Goal: Transaction & Acquisition: Book appointment/travel/reservation

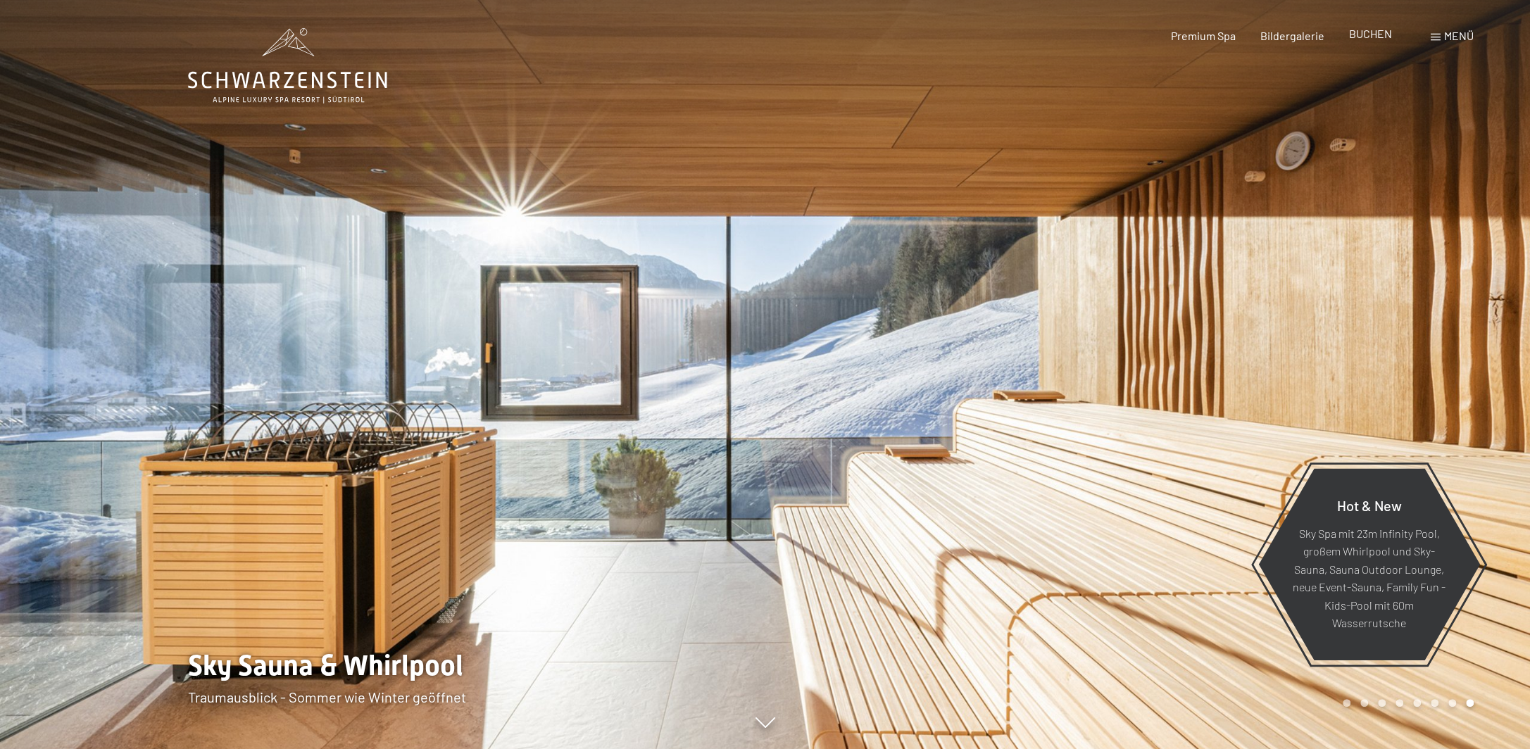
click at [1375, 30] on span "BUCHEN" at bounding box center [1370, 33] width 43 height 13
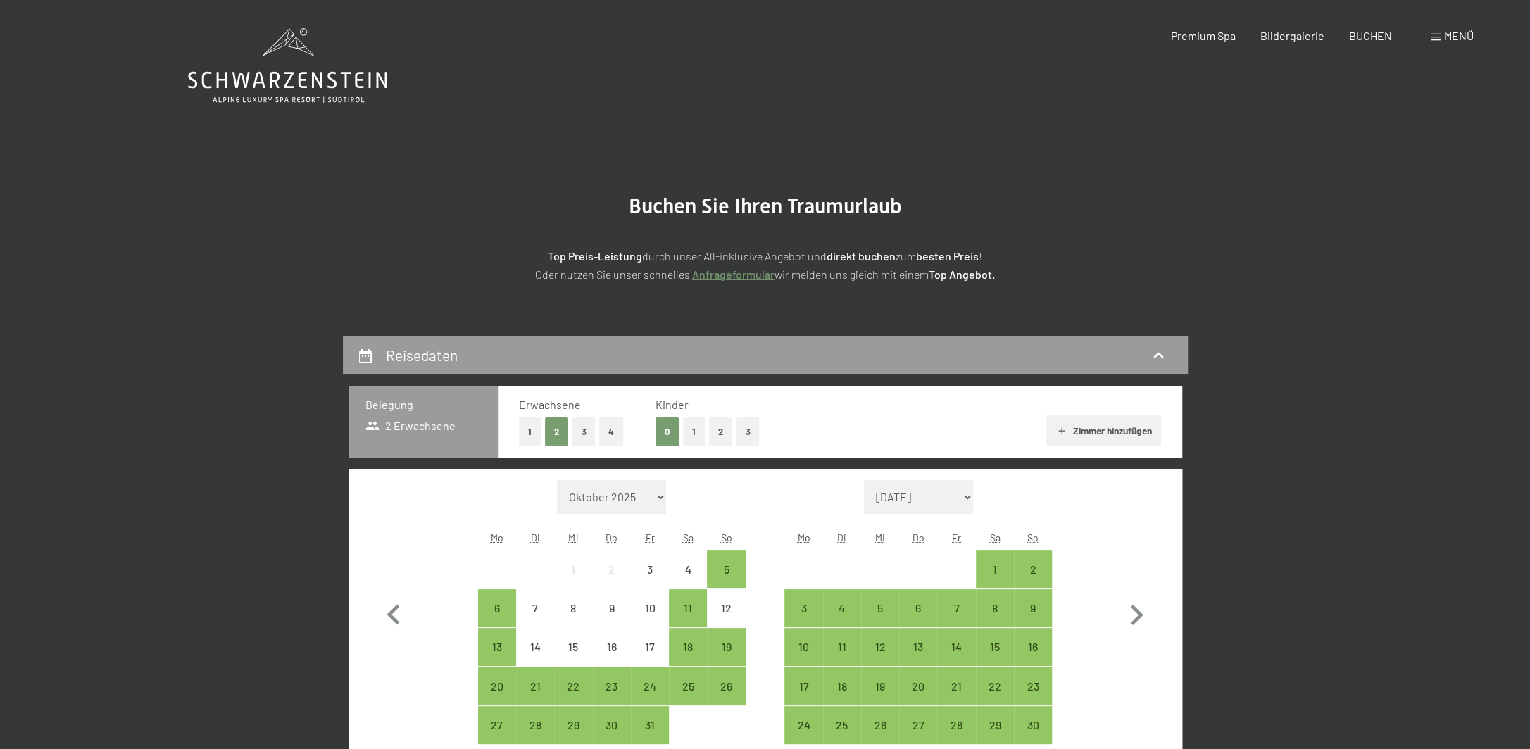
click at [741, 424] on button "3" at bounding box center [747, 431] width 23 height 29
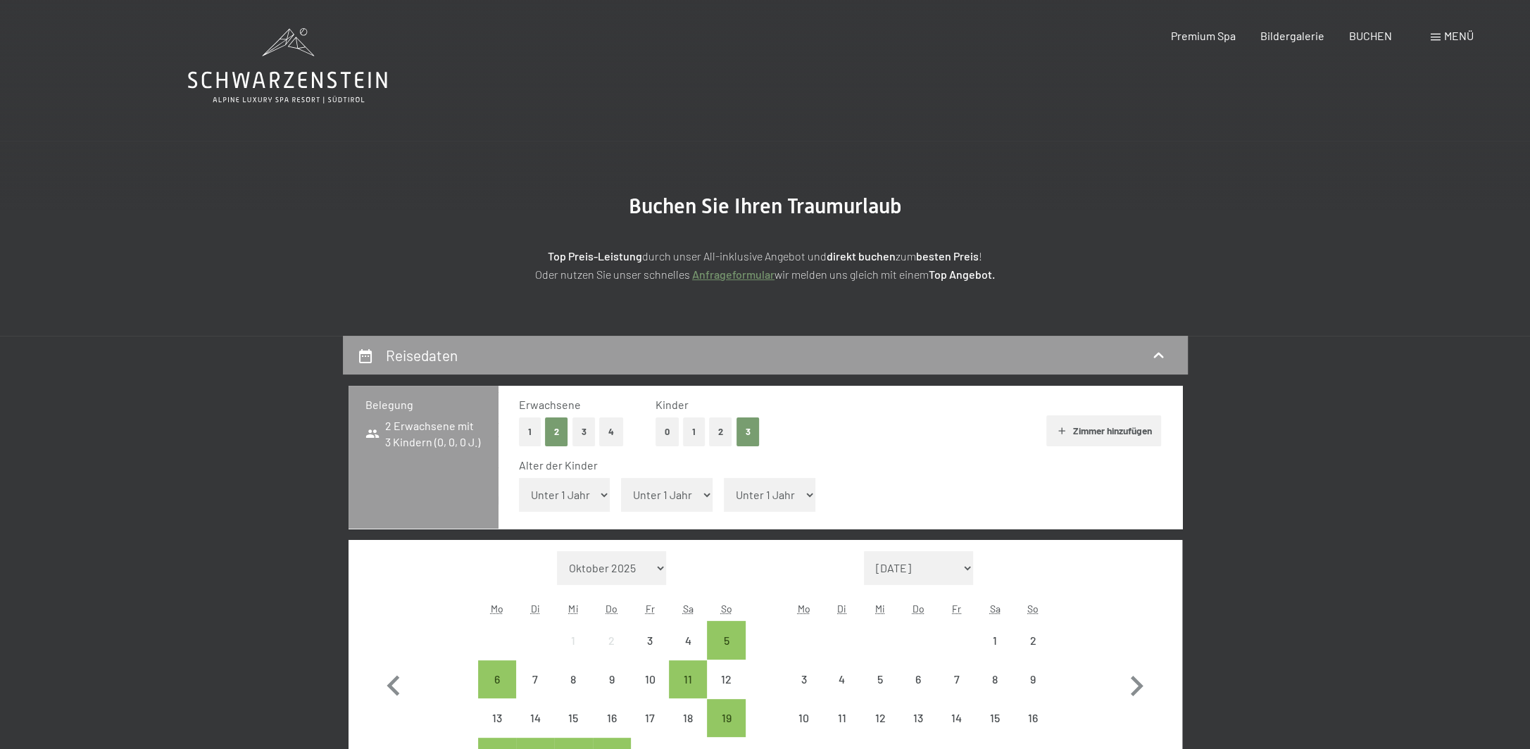
click at [600, 492] on select "Unter 1 Jahr 1 Jahr 2 Jahre 3 Jahre 4 Jahre 5 Jahre 6 Jahre 7 Jahre 8 Jahre 9 J…" at bounding box center [565, 495] width 92 height 34
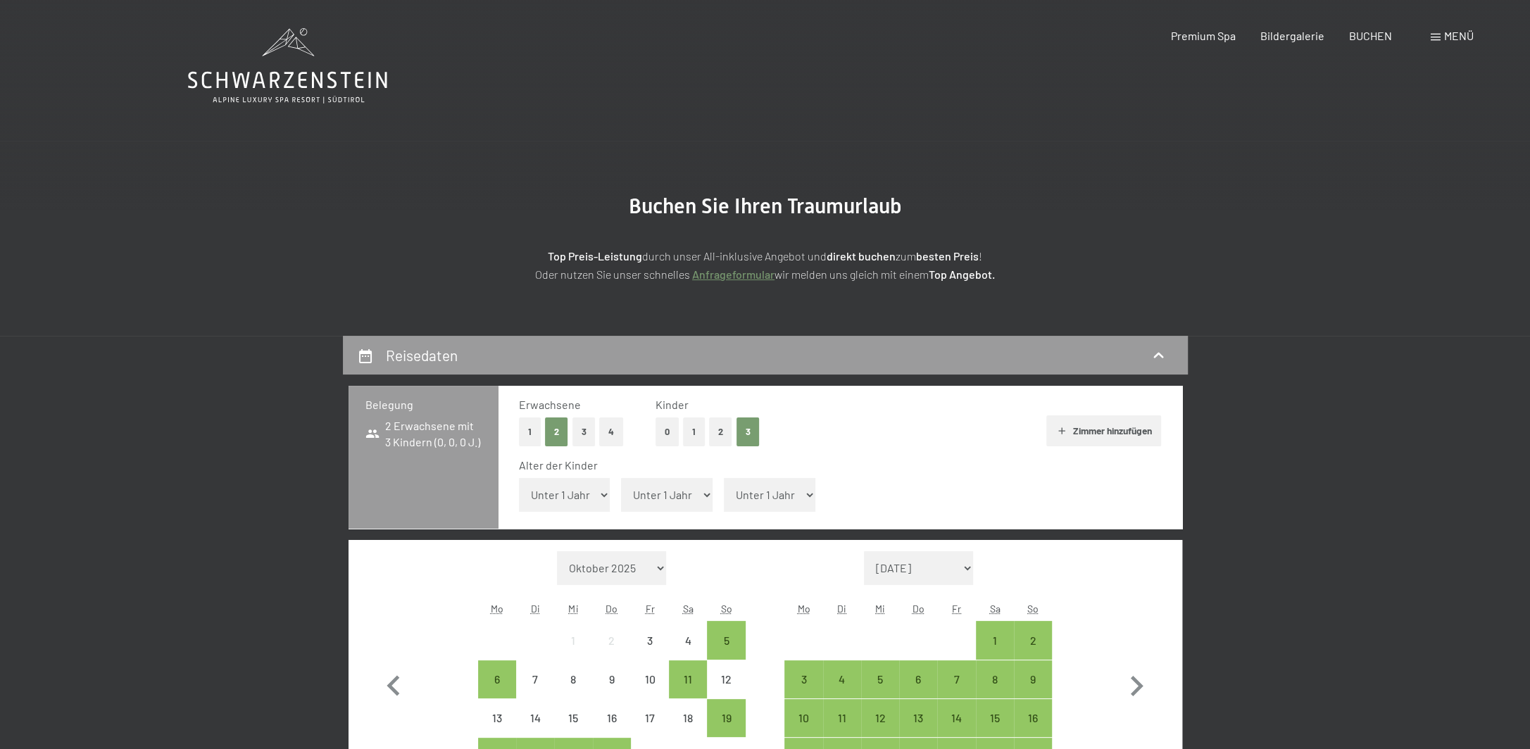
select select "3"
click at [519, 478] on select "Unter 1 Jahr 1 Jahr 2 Jahre 3 Jahre 4 Jahre 5 Jahre 6 Jahre 7 Jahre 8 Jahre 9 J…" at bounding box center [565, 495] width 92 height 34
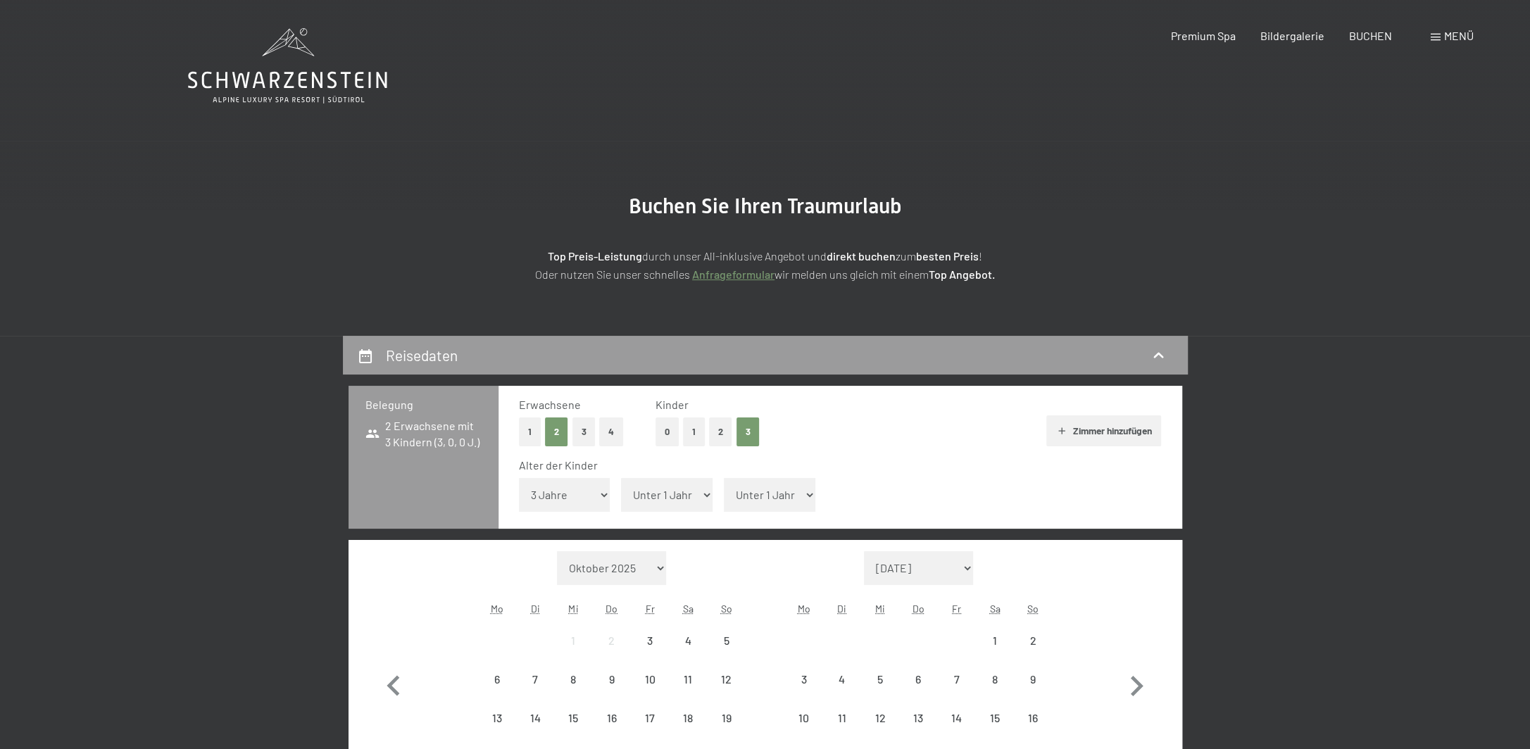
click at [655, 491] on select "Unter 1 Jahr 1 Jahr 2 Jahre 3 Jahre 4 Jahre 5 Jahre 6 Jahre 7 Jahre 8 Jahre 9 J…" at bounding box center [667, 495] width 92 height 34
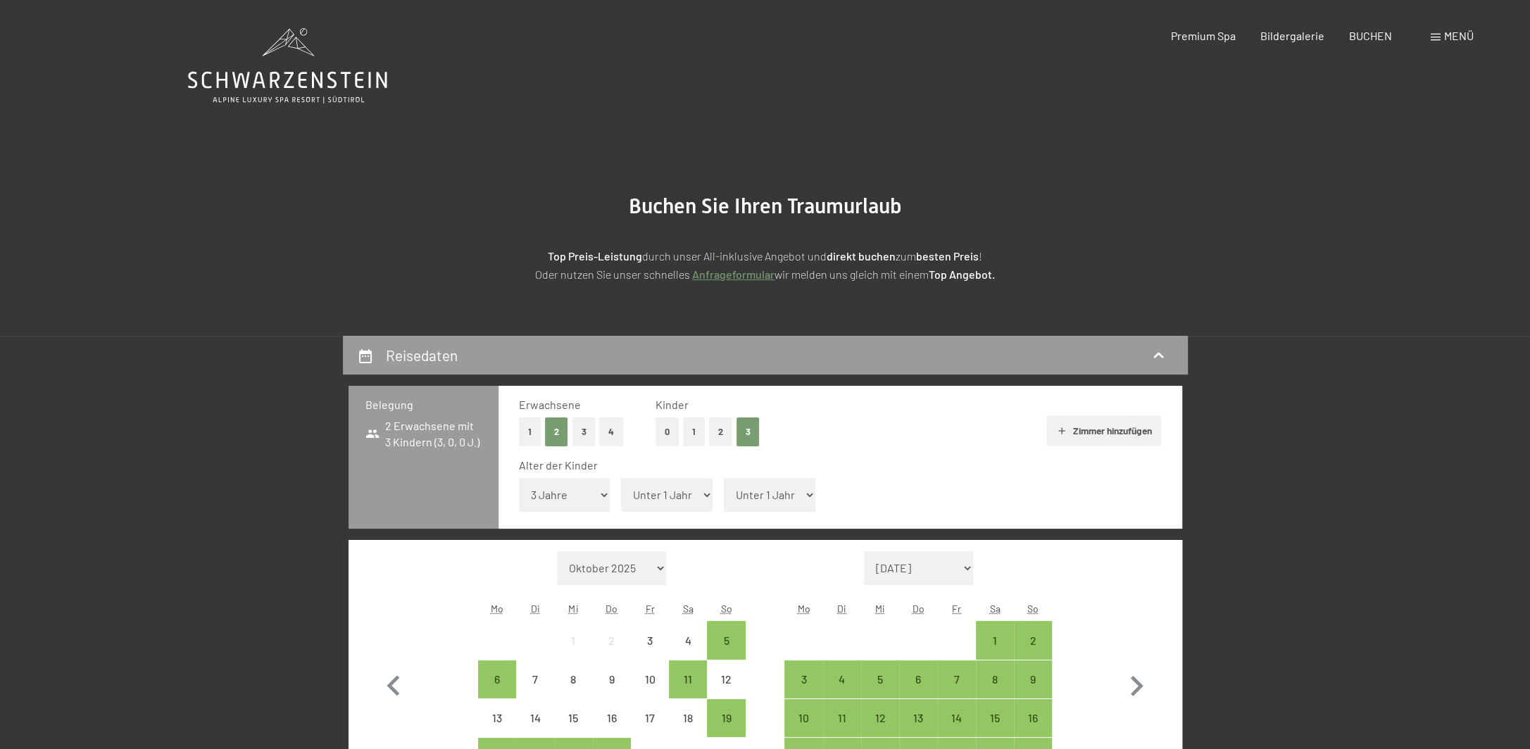
select select "7"
click at [621, 478] on select "Unter 1 Jahr 1 Jahr 2 Jahre 3 Jahre 4 Jahre 5 Jahre 6 Jahre 7 Jahre 8 Jahre 9 J…" at bounding box center [667, 495] width 92 height 34
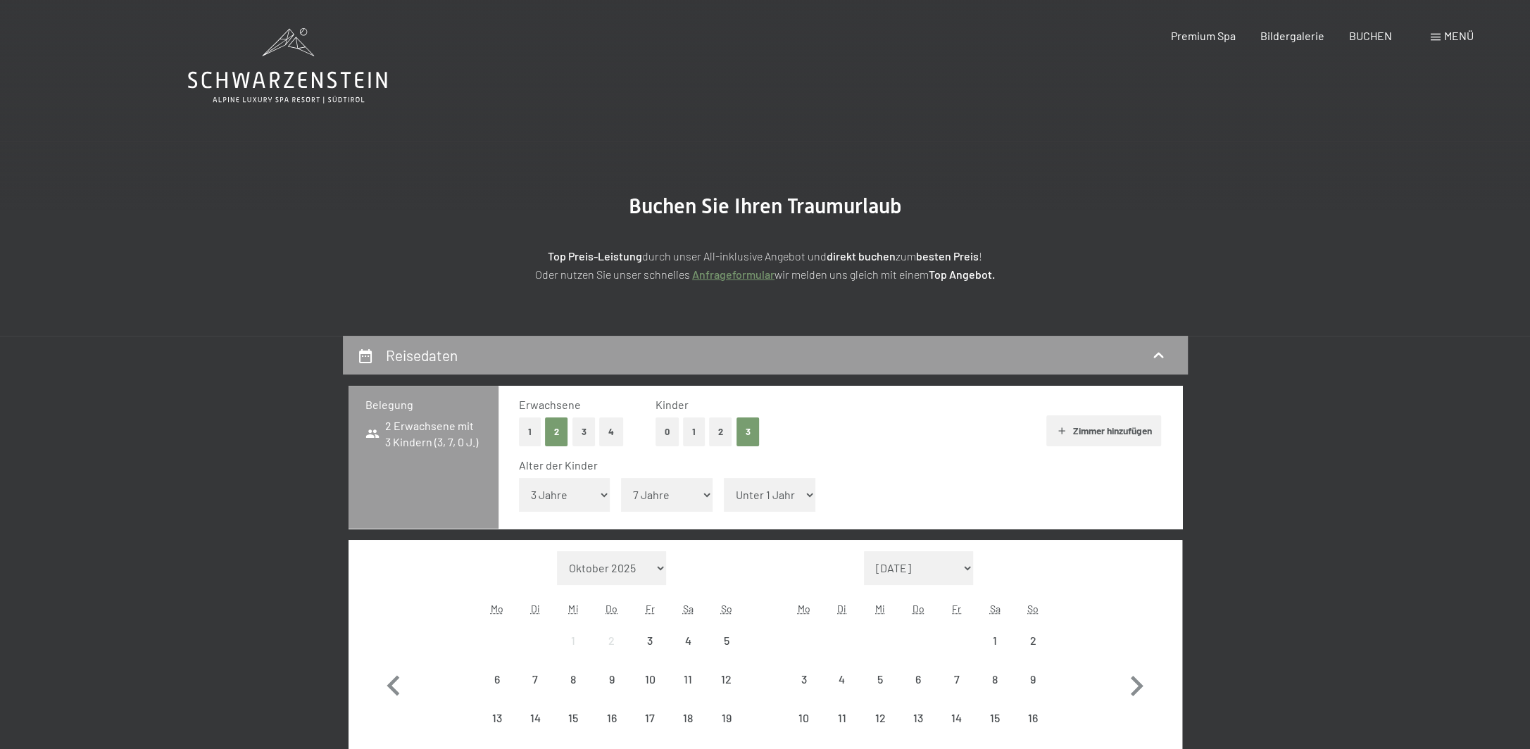
click at [769, 499] on select "Unter 1 Jahr 1 Jahr 2 Jahre 3 Jahre 4 Jahre 5 Jahre 6 Jahre 7 Jahre 8 Jahre 9 J…" at bounding box center [770, 495] width 92 height 34
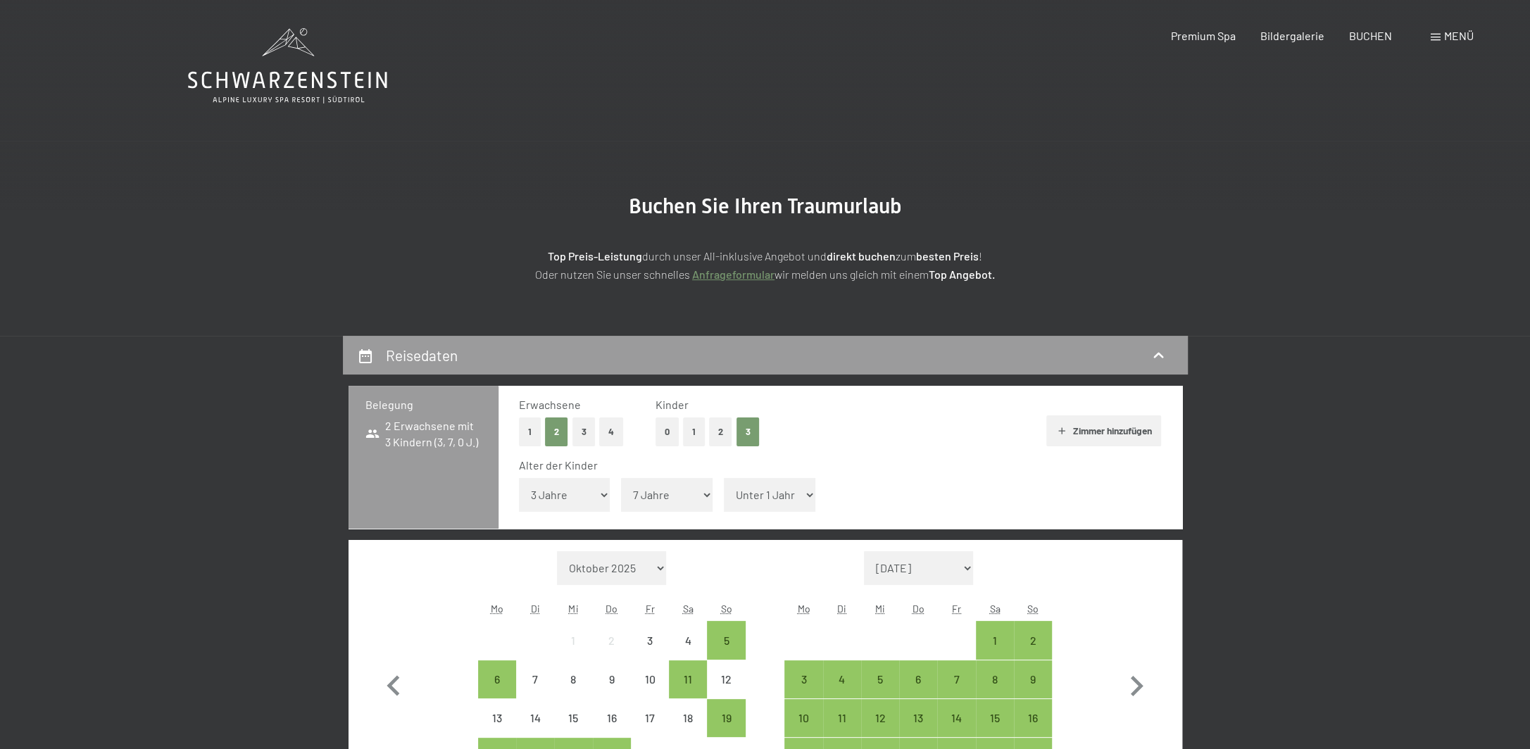
select select "11"
click at [724, 478] on select "Unter 1 Jahr 1 Jahr 2 Jahre 3 Jahre 4 Jahre 5 Jahre 6 Jahre 7 Jahre 8 Jahre 9 J…" at bounding box center [770, 495] width 92 height 34
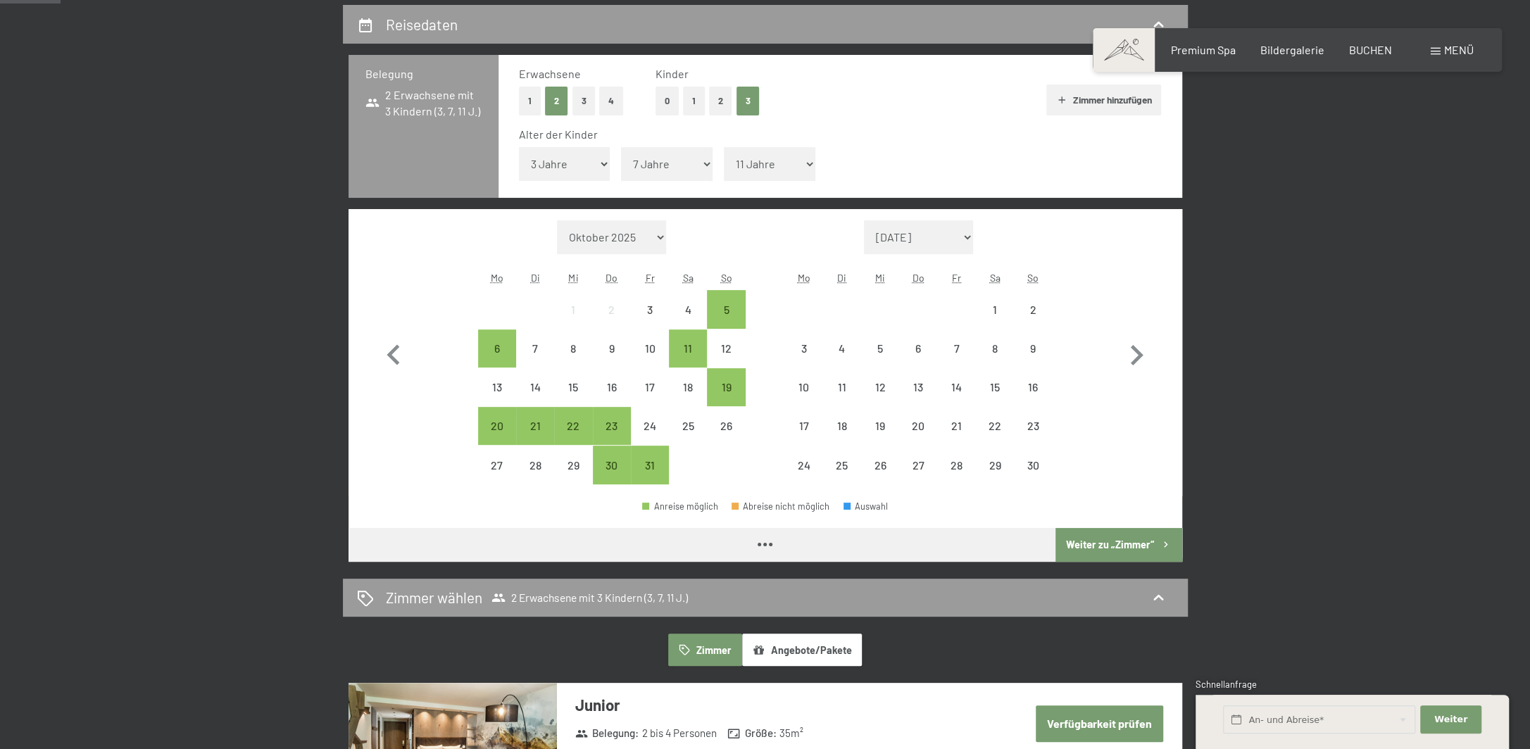
scroll to position [352, 0]
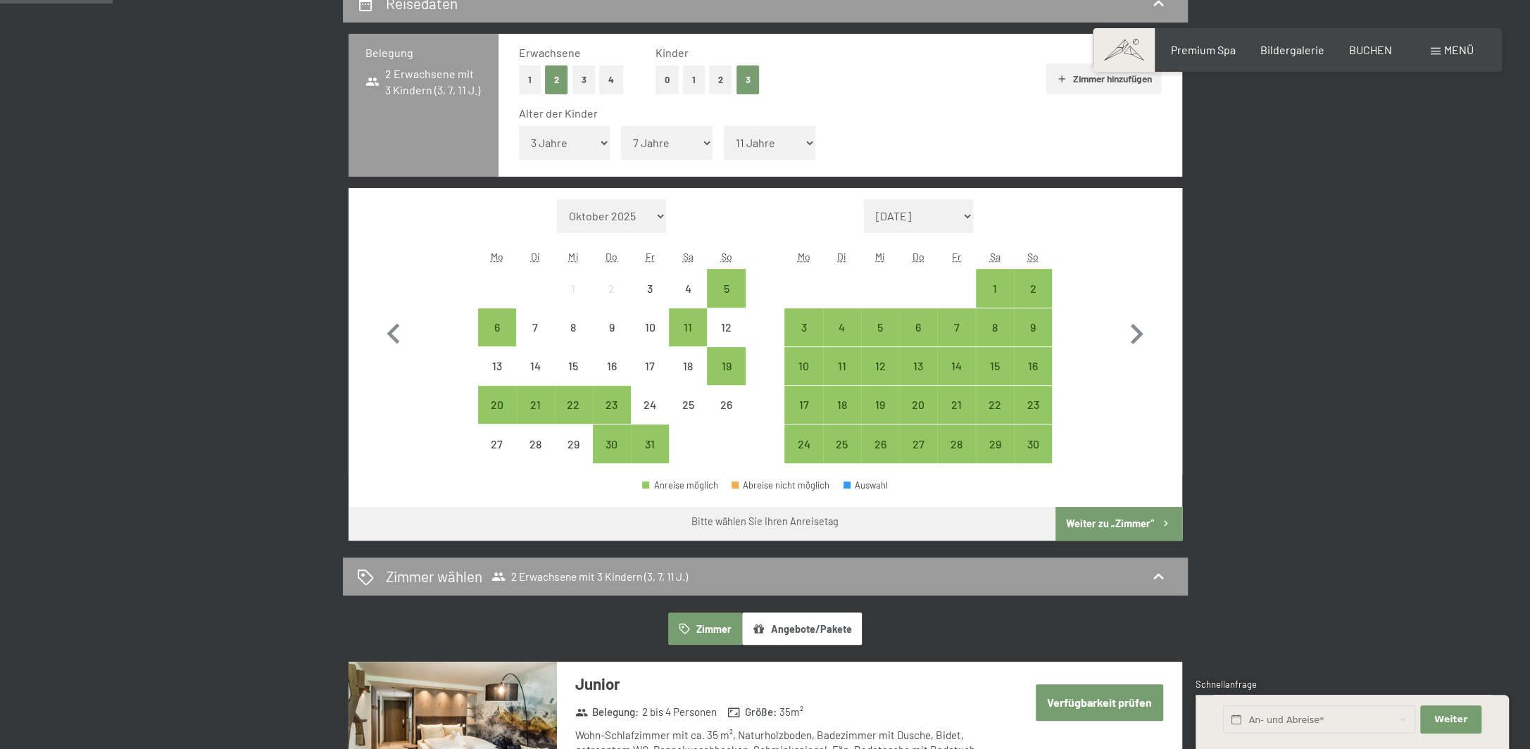
click at [721, 74] on button "2" at bounding box center [720, 79] width 23 height 29
select select "0"
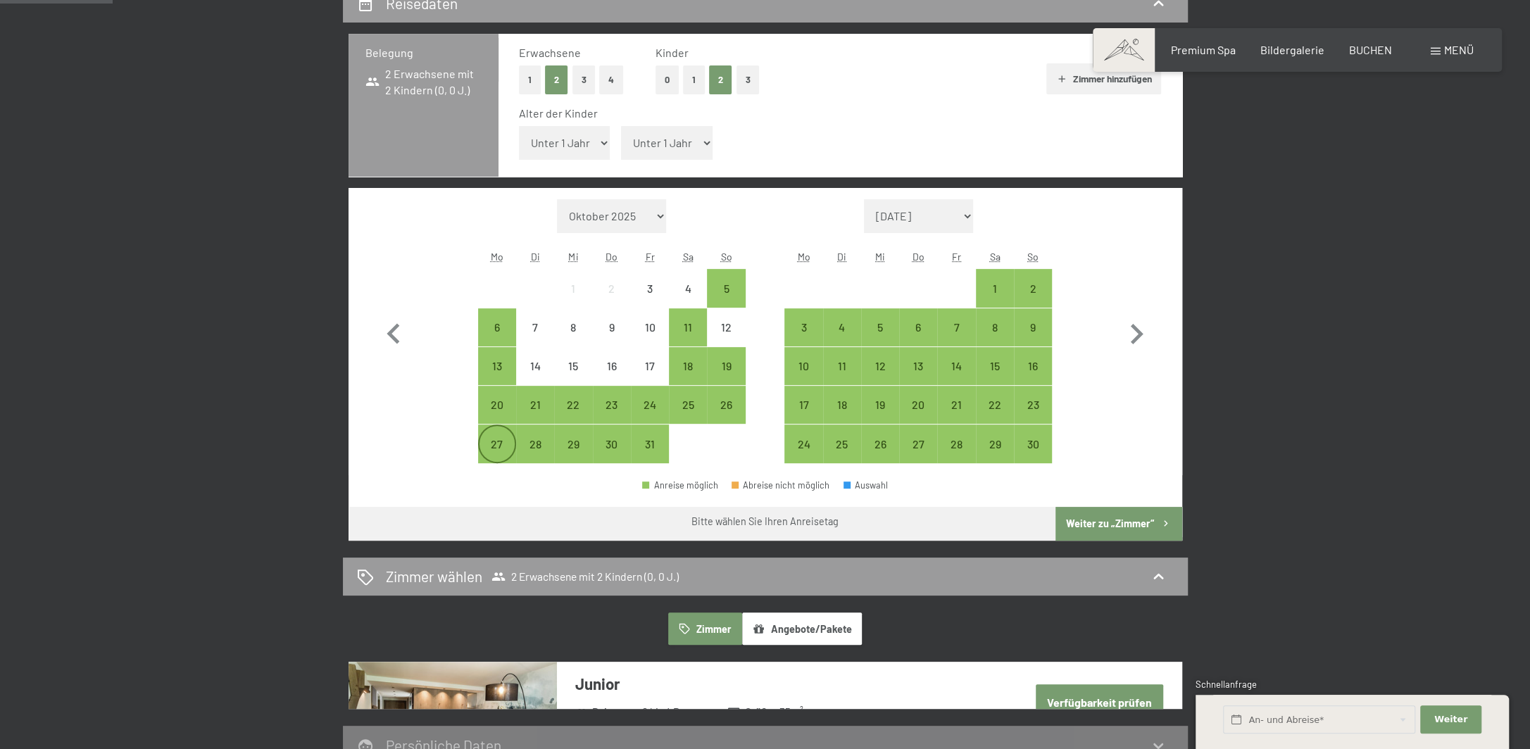
click at [489, 452] on div "27" at bounding box center [496, 456] width 35 height 35
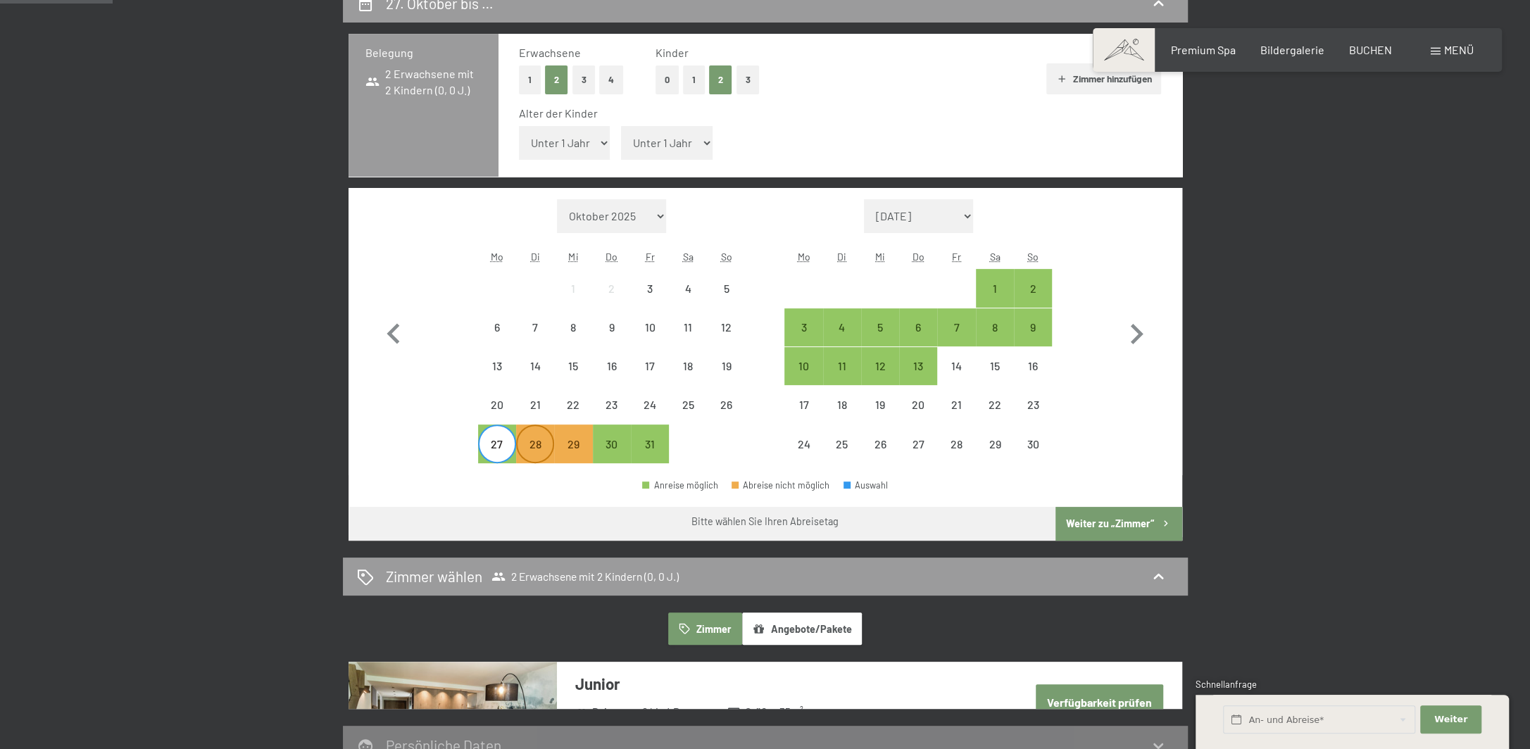
click at [524, 449] on div "28" at bounding box center [534, 456] width 35 height 35
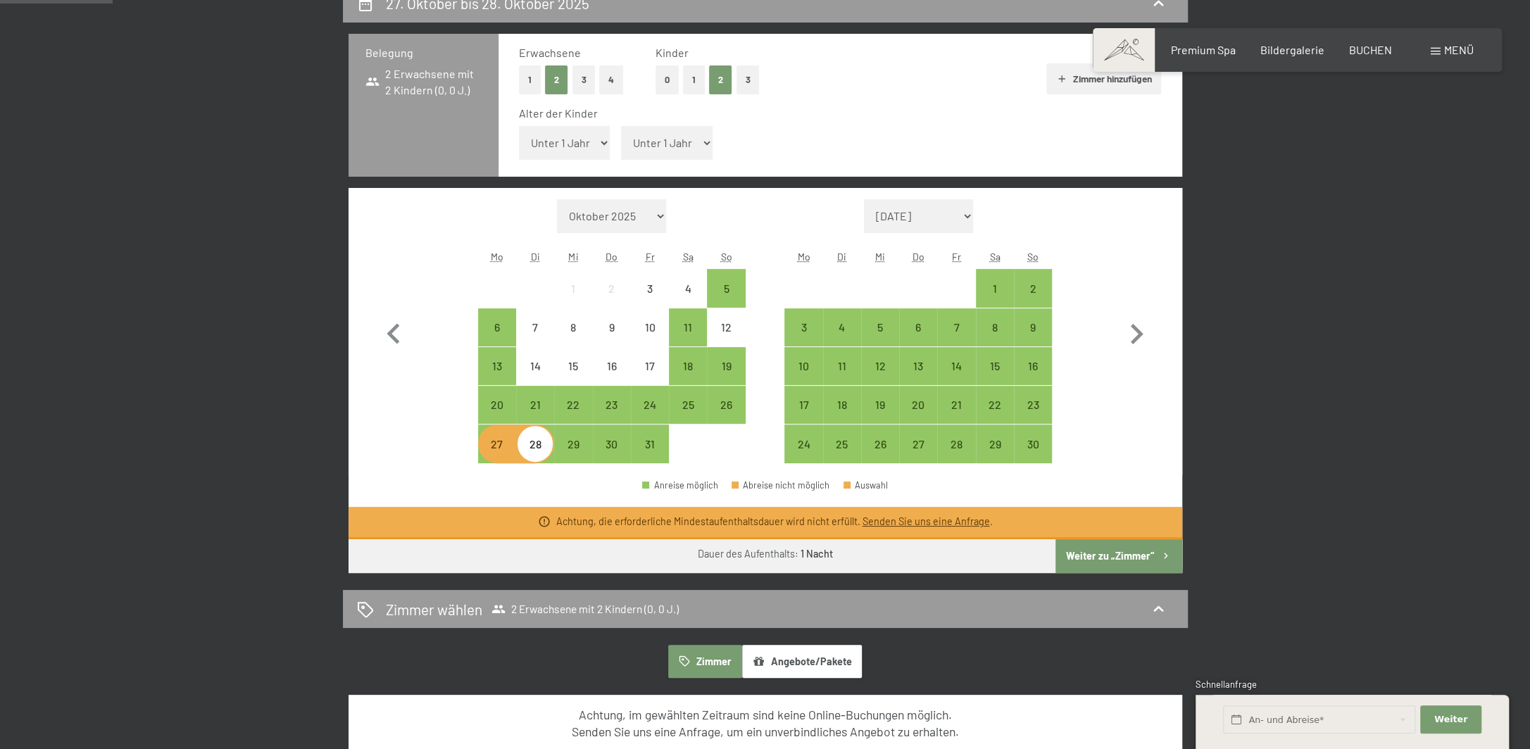
click at [542, 448] on div "28" at bounding box center [534, 456] width 35 height 35
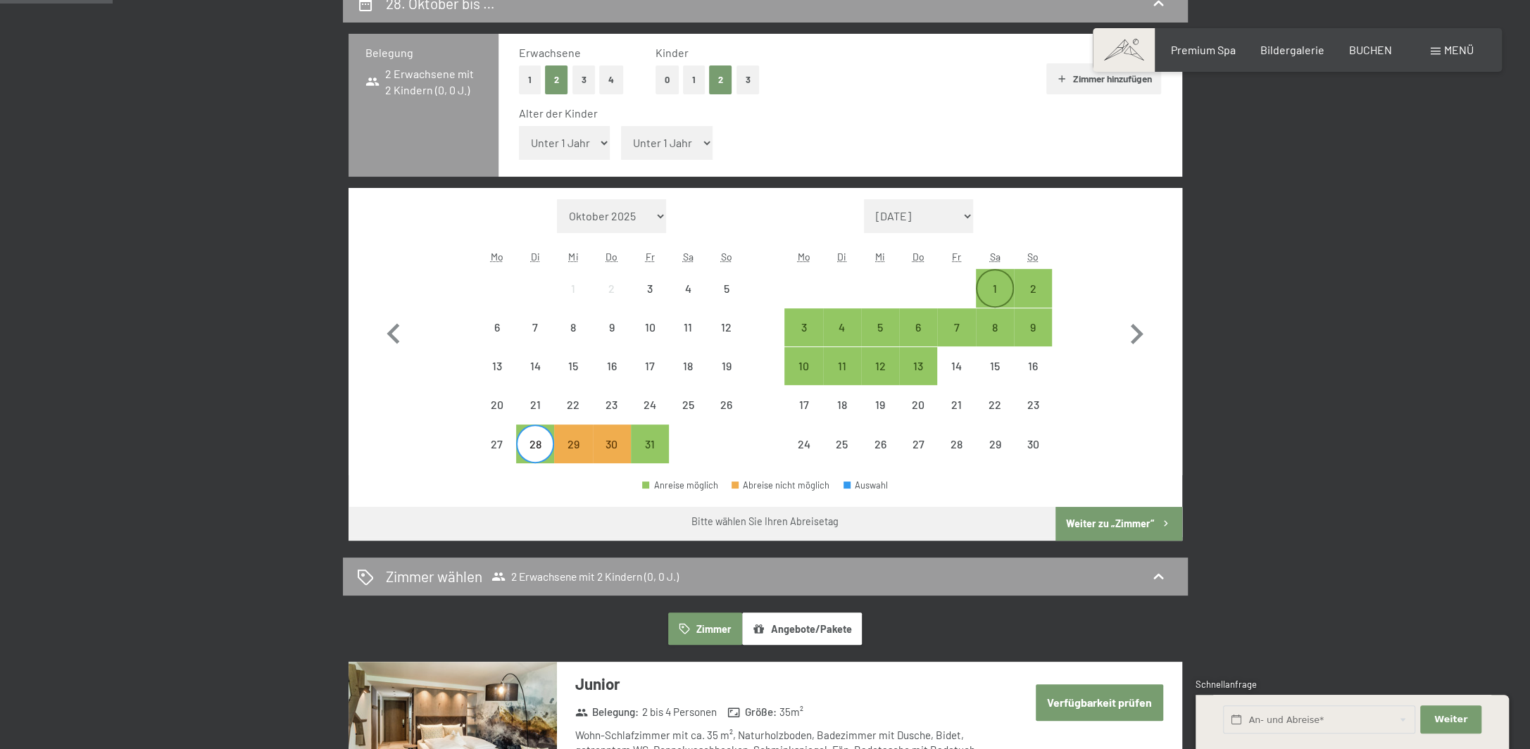
click at [1000, 289] on div "1" at bounding box center [994, 300] width 35 height 35
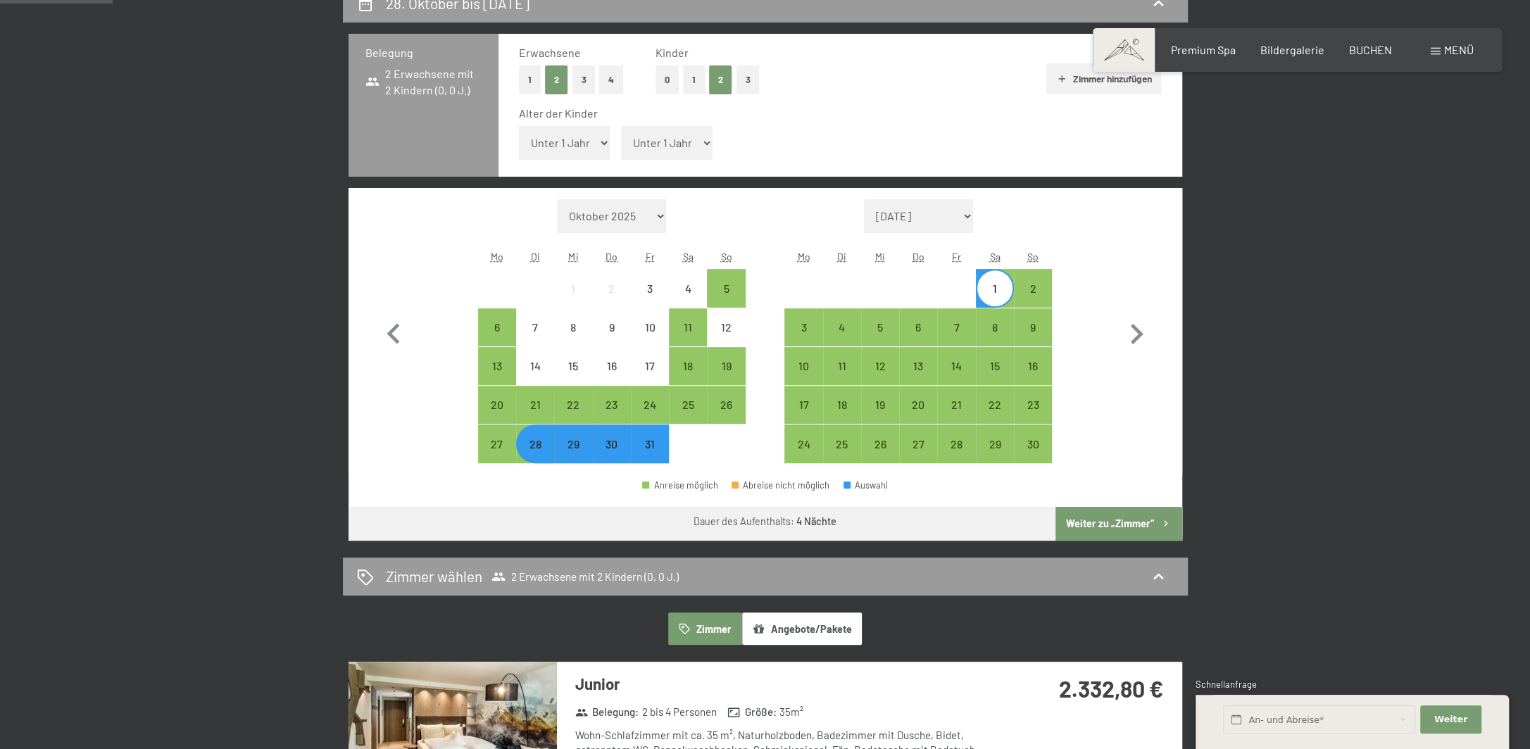
click at [1116, 519] on button "Weiter zu „Zimmer“" at bounding box center [1118, 524] width 126 height 34
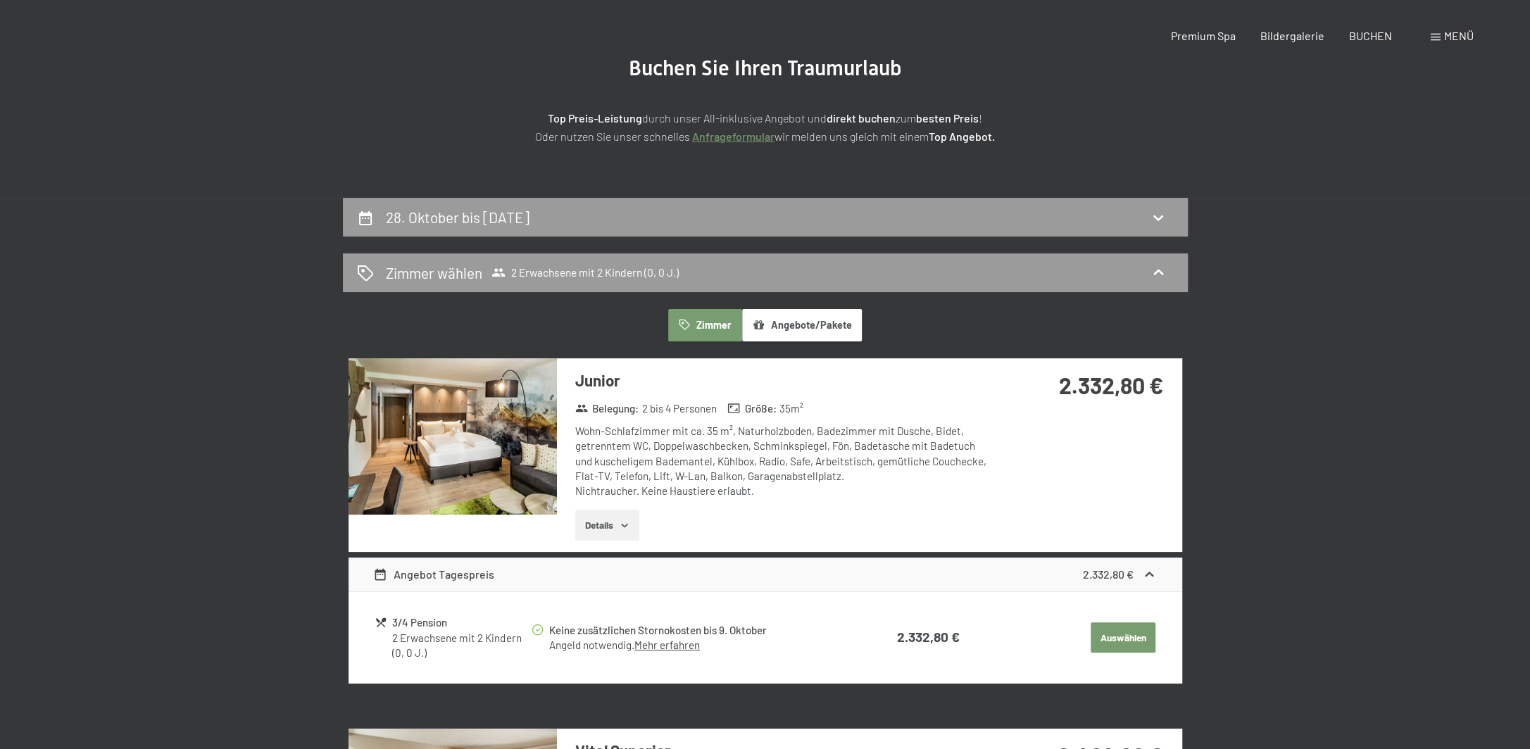
scroll to position [0, 0]
